Goal: Task Accomplishment & Management: Use online tool/utility

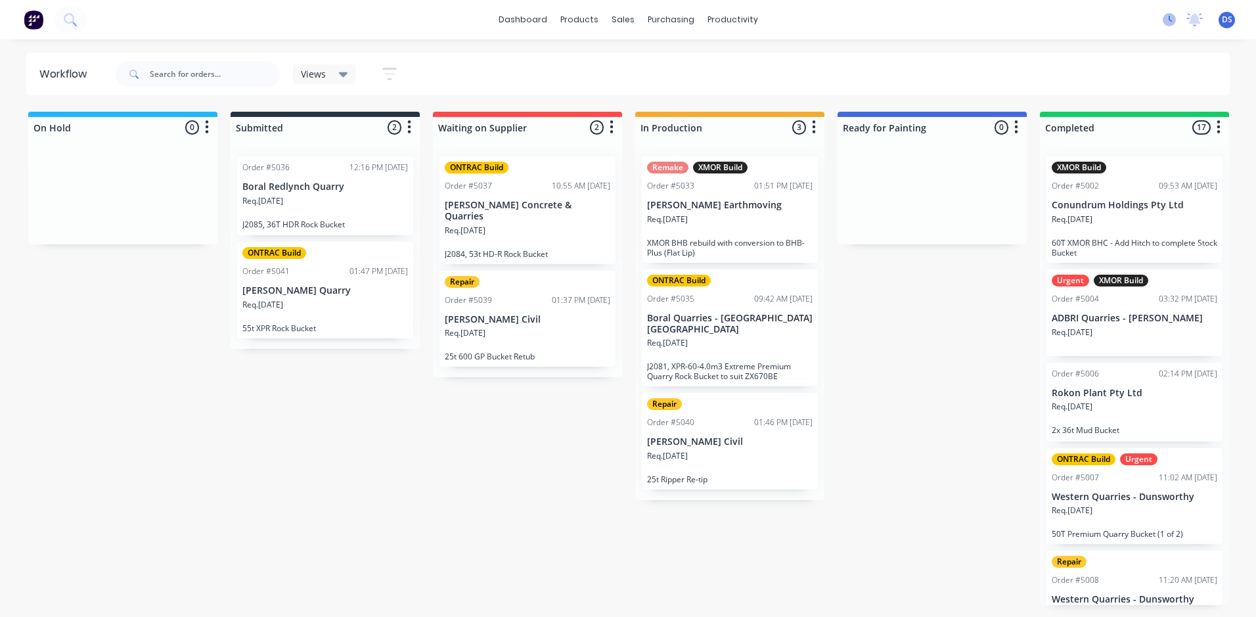
click at [1162, 17] on icon at bounding box center [1168, 19] width 13 height 13
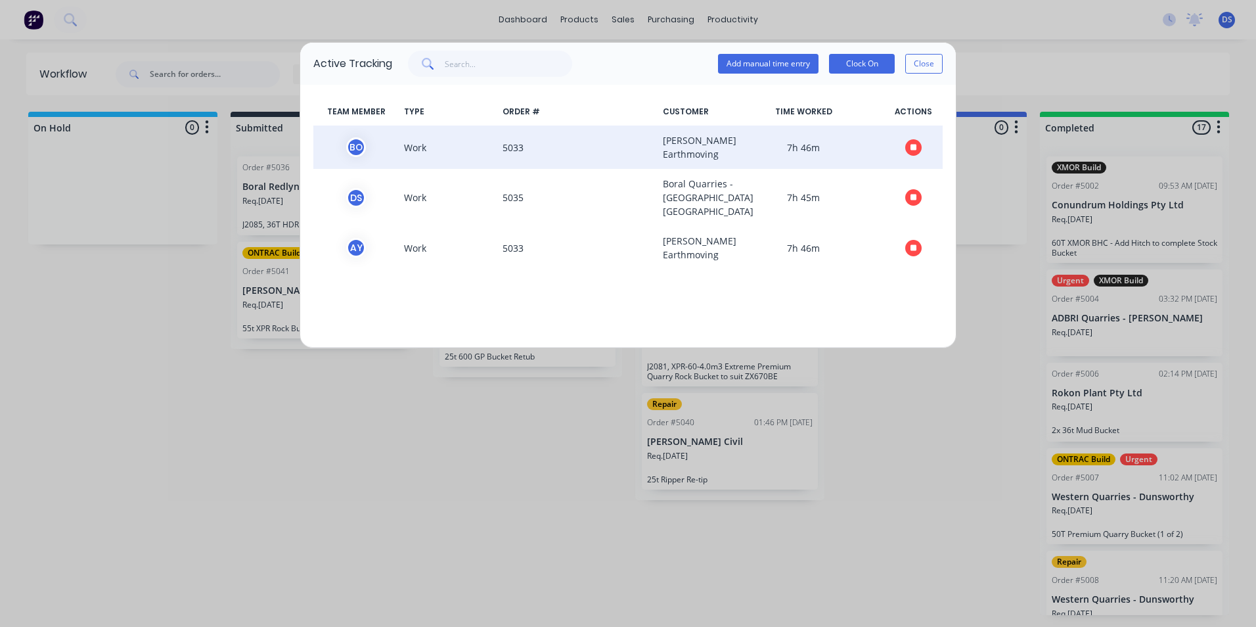
click at [914, 138] on span at bounding box center [912, 147] width 59 height 28
click at [914, 146] on icon "button" at bounding box center [913, 147] width 7 height 7
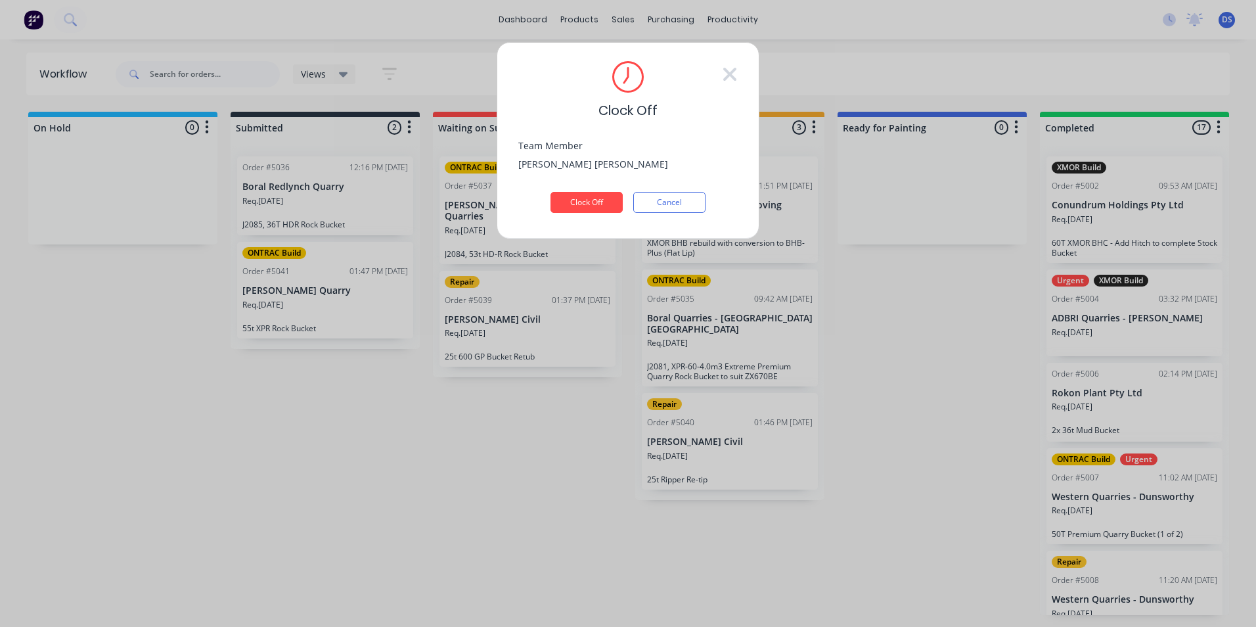
click at [569, 221] on div "Clock Off Team Member [PERSON_NAME] Clock Off Cancel" at bounding box center [627, 140] width 263 height 197
drag, startPoint x: 574, startPoint y: 210, endPoint x: 579, endPoint y: 205, distance: 7.0
click at [575, 210] on button "Clock Off" at bounding box center [586, 202] width 72 height 21
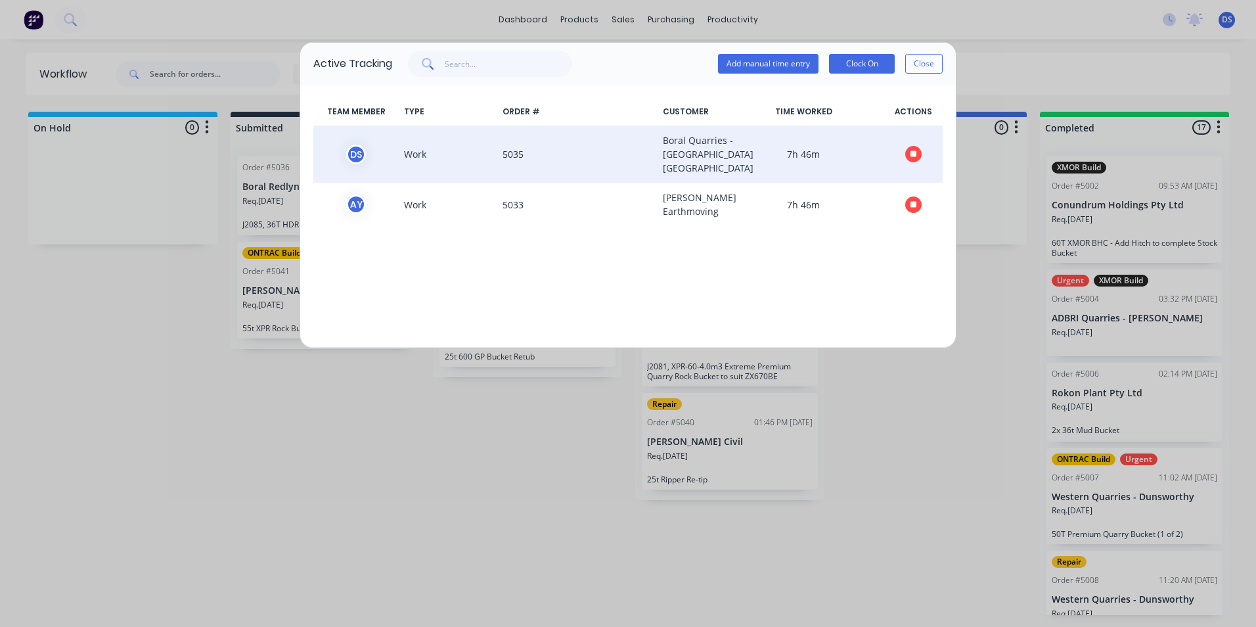
click at [913, 162] on button "button" at bounding box center [913, 154] width 16 height 16
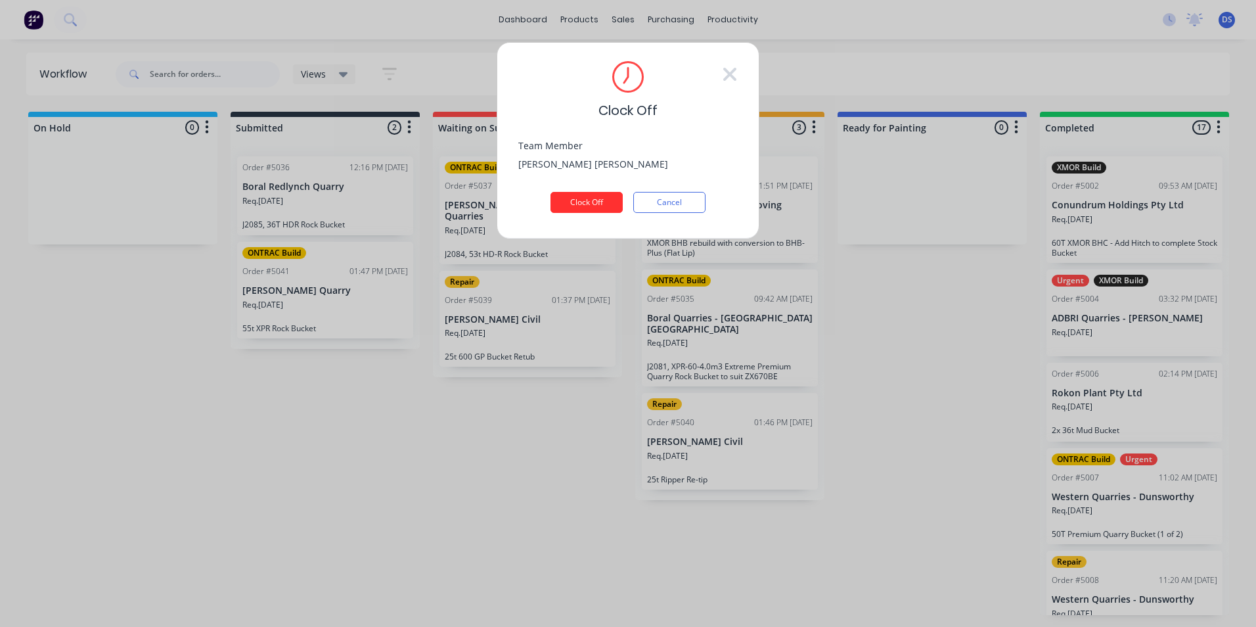
click at [583, 206] on button "Clock Off" at bounding box center [586, 202] width 72 height 21
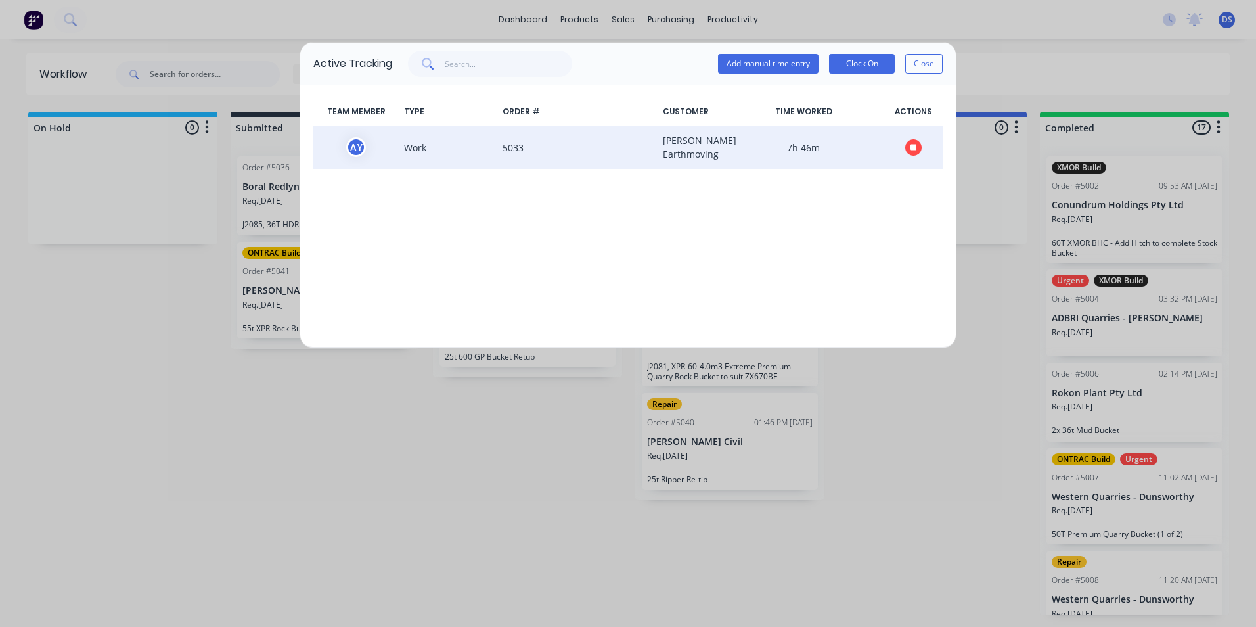
click at [913, 152] on button "button" at bounding box center [913, 147] width 16 height 16
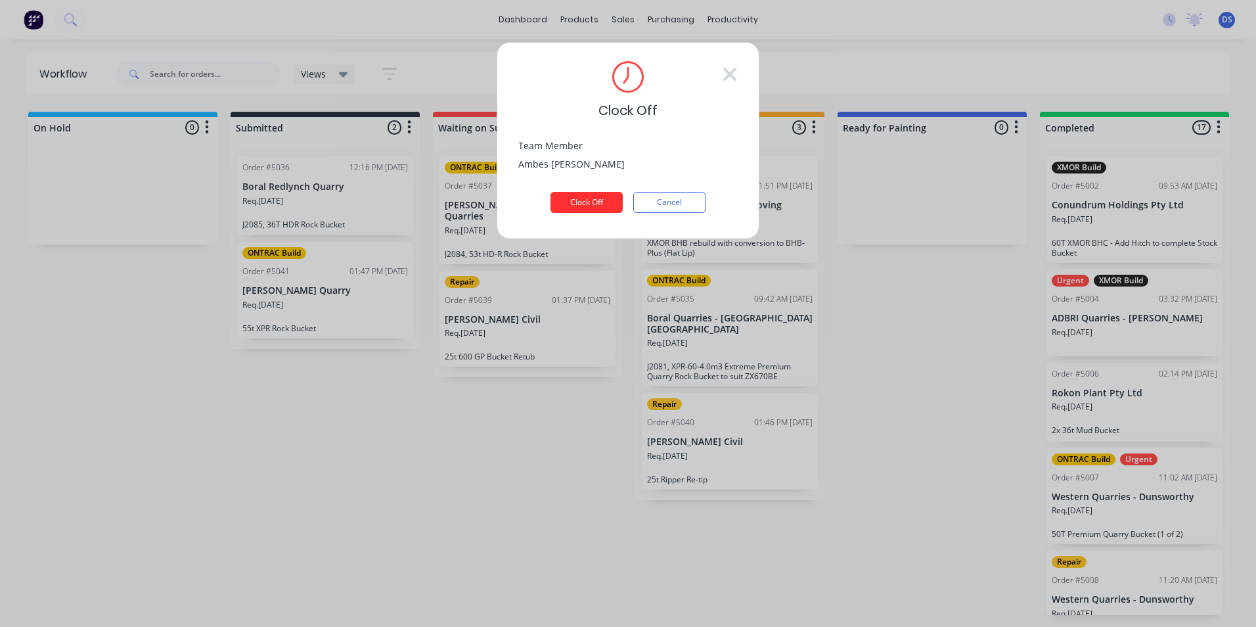
click at [575, 210] on button "Clock Off" at bounding box center [586, 202] width 72 height 21
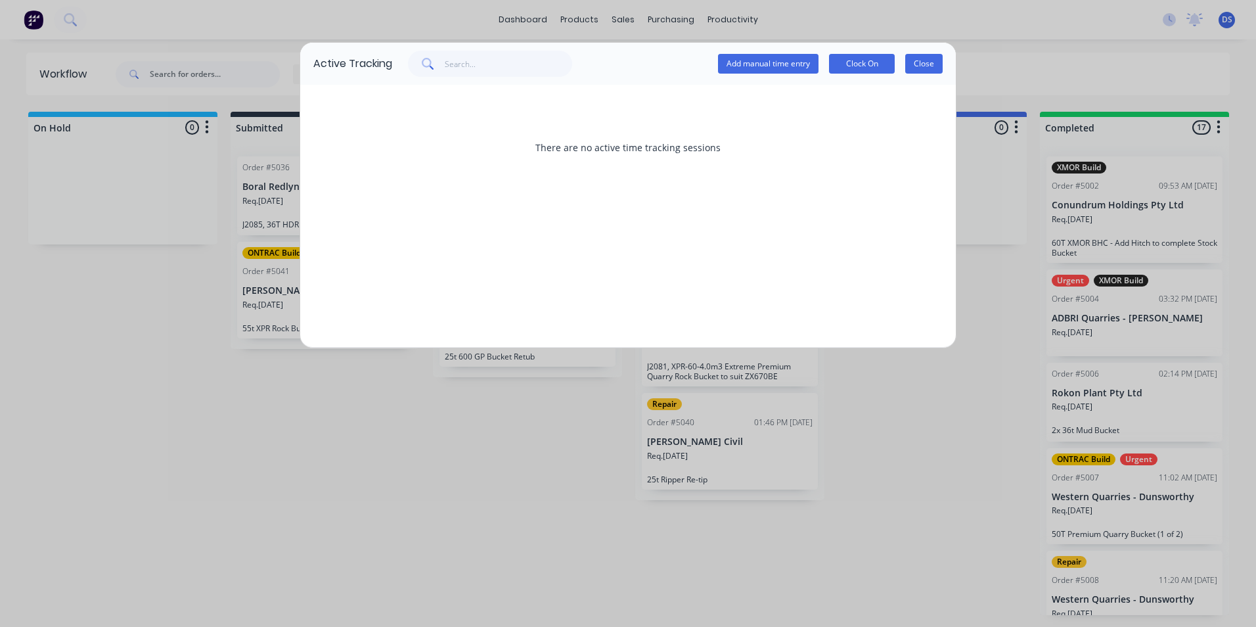
click at [925, 59] on button "Close" at bounding box center [923, 64] width 37 height 20
